Goal: Task Accomplishment & Management: Manage account settings

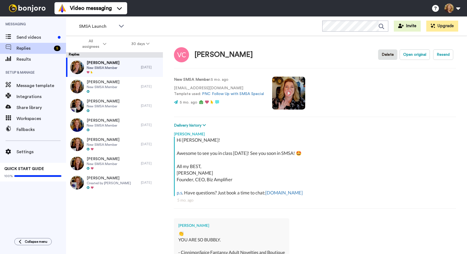
scroll to position [179, 0]
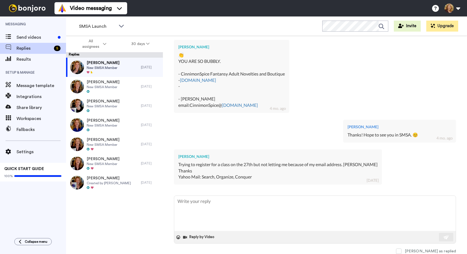
type textarea "x"
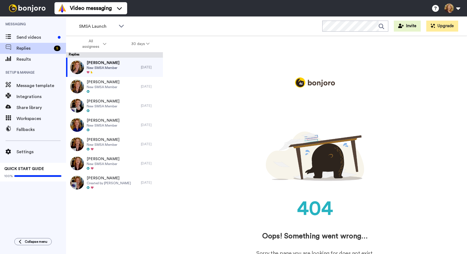
scroll to position [0, 0]
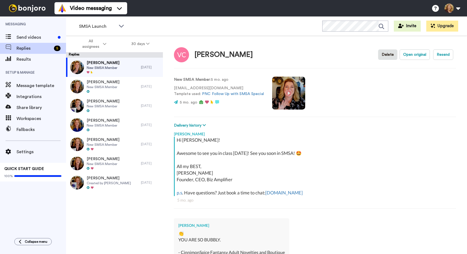
click at [402, 21] on button "Invite" at bounding box center [407, 26] width 27 height 11
